Goal: Check status: Check status

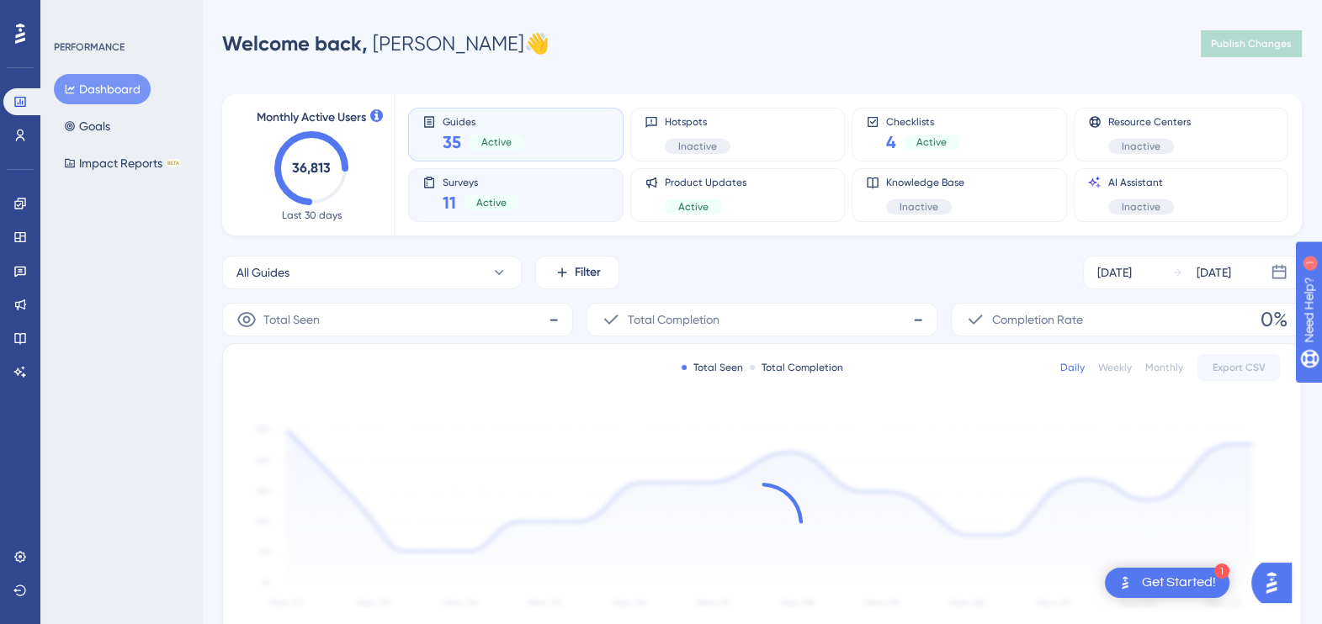
click at [467, 189] on div "Surveys 11 Active" at bounding box center [481, 195] width 77 height 39
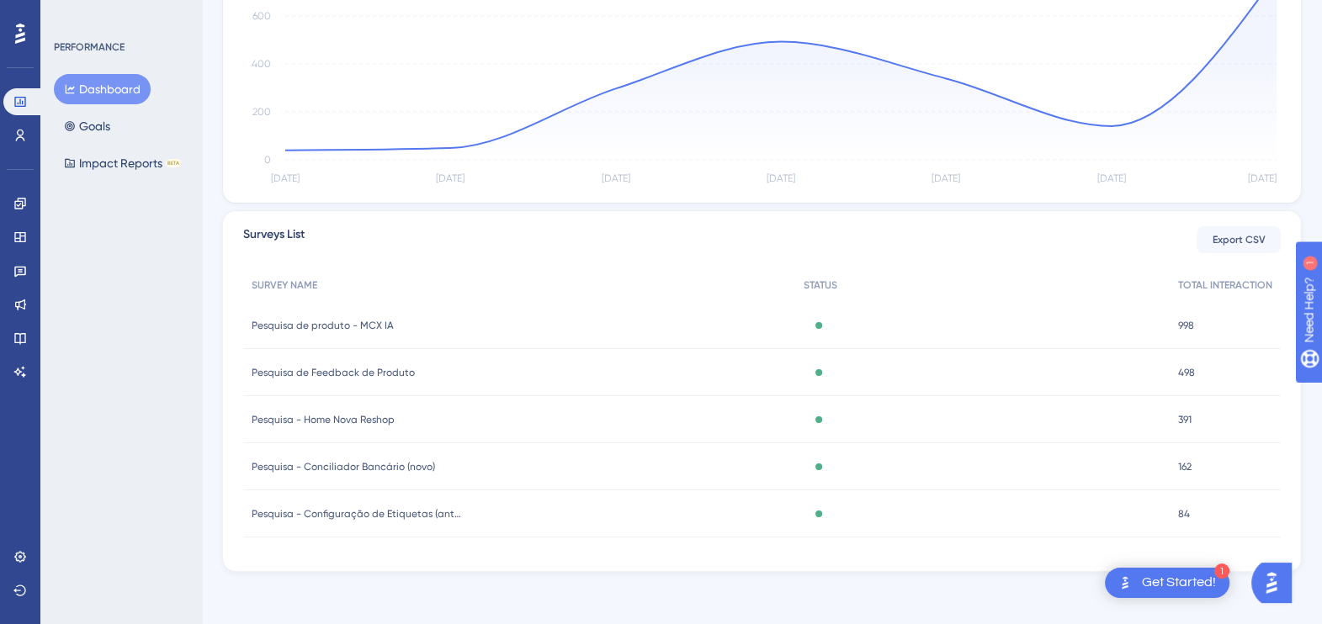
click at [352, 361] on div "Pesquisa de Feedback de Produto Pesquisa de Feedback de Produto" at bounding box center [519, 372] width 552 height 47
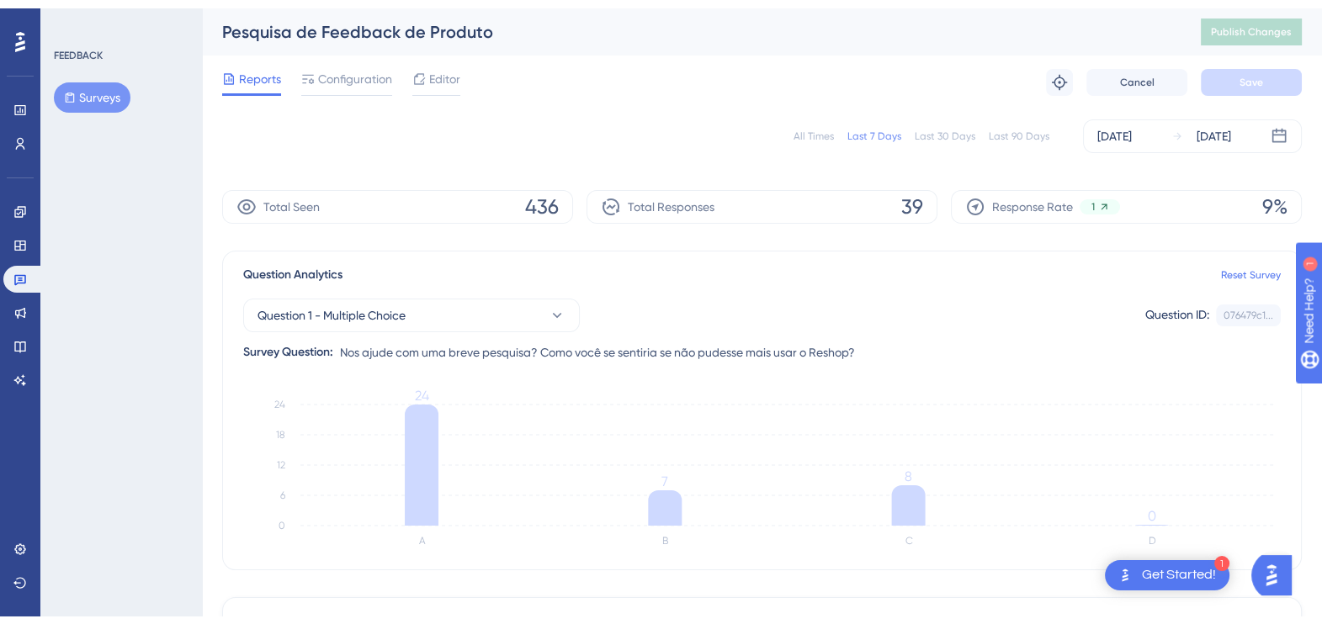
scroll to position [447, 0]
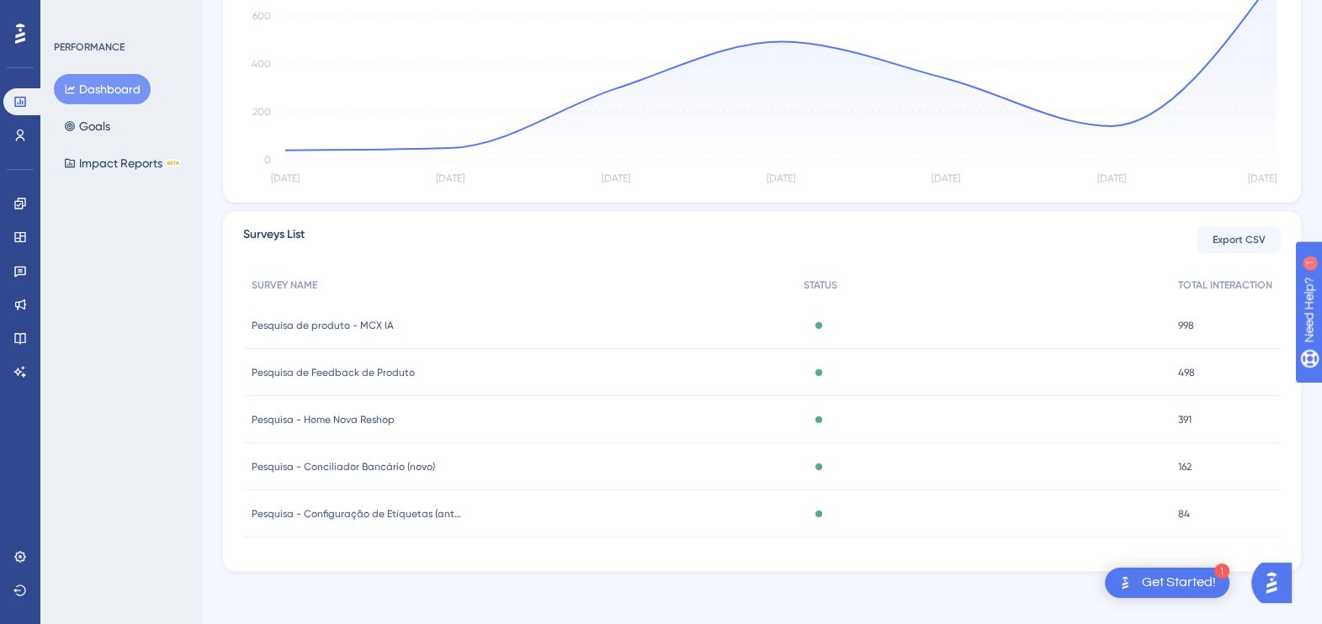
click at [366, 418] on span "Pesquisa - Home Nova Reshop" at bounding box center [323, 419] width 143 height 13
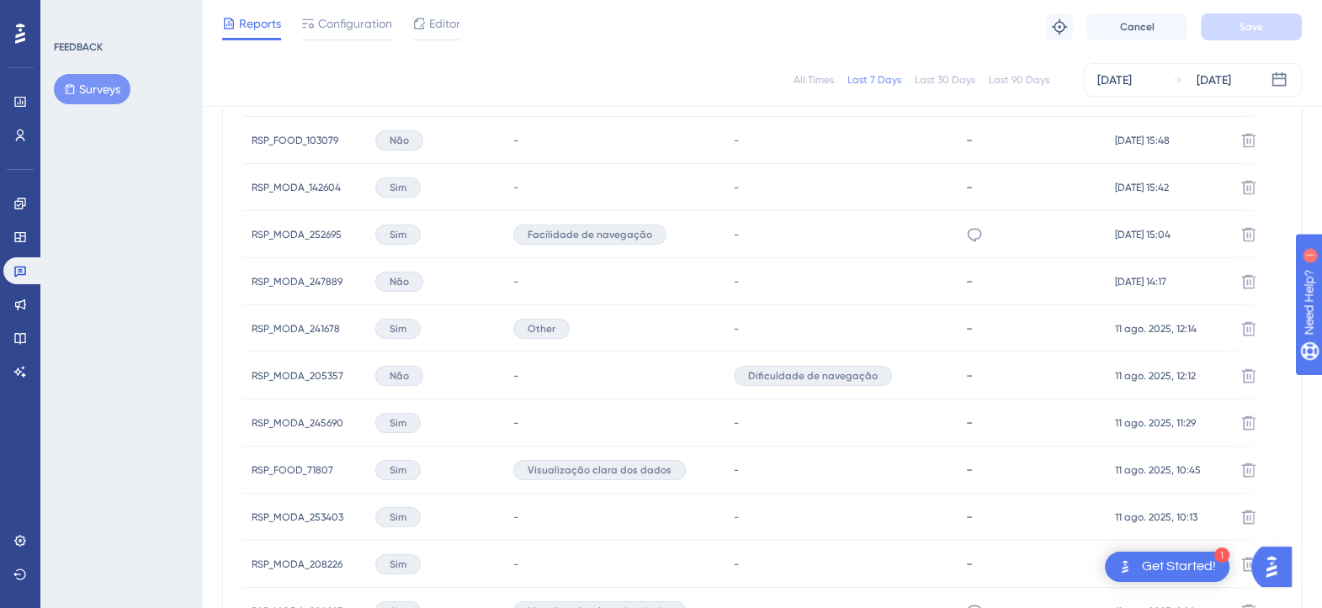
scroll to position [735, 0]
